Goal: Task Accomplishment & Management: Manage account settings

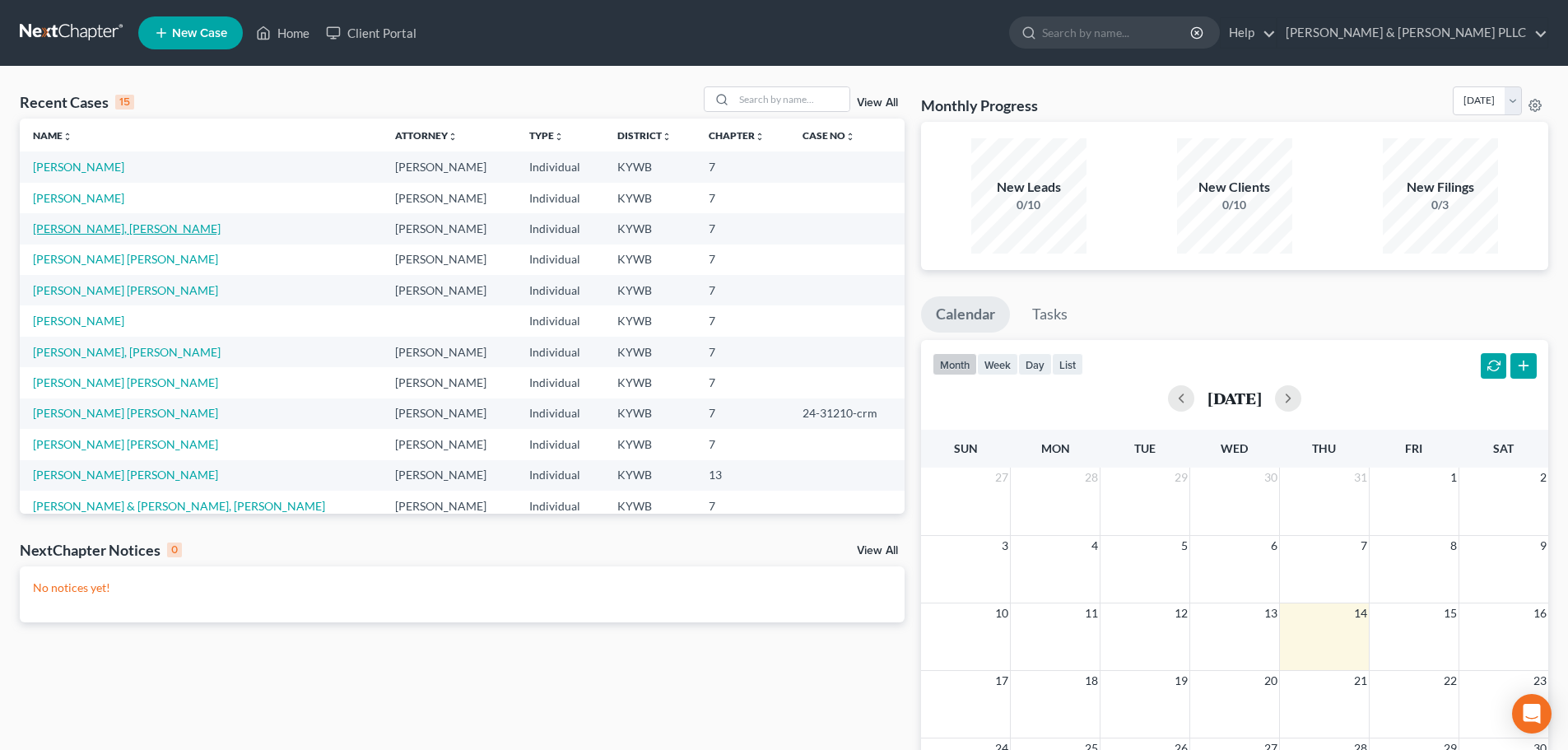
click at [76, 228] on link "Diaz Lopez, Lian" at bounding box center [127, 228] width 187 height 14
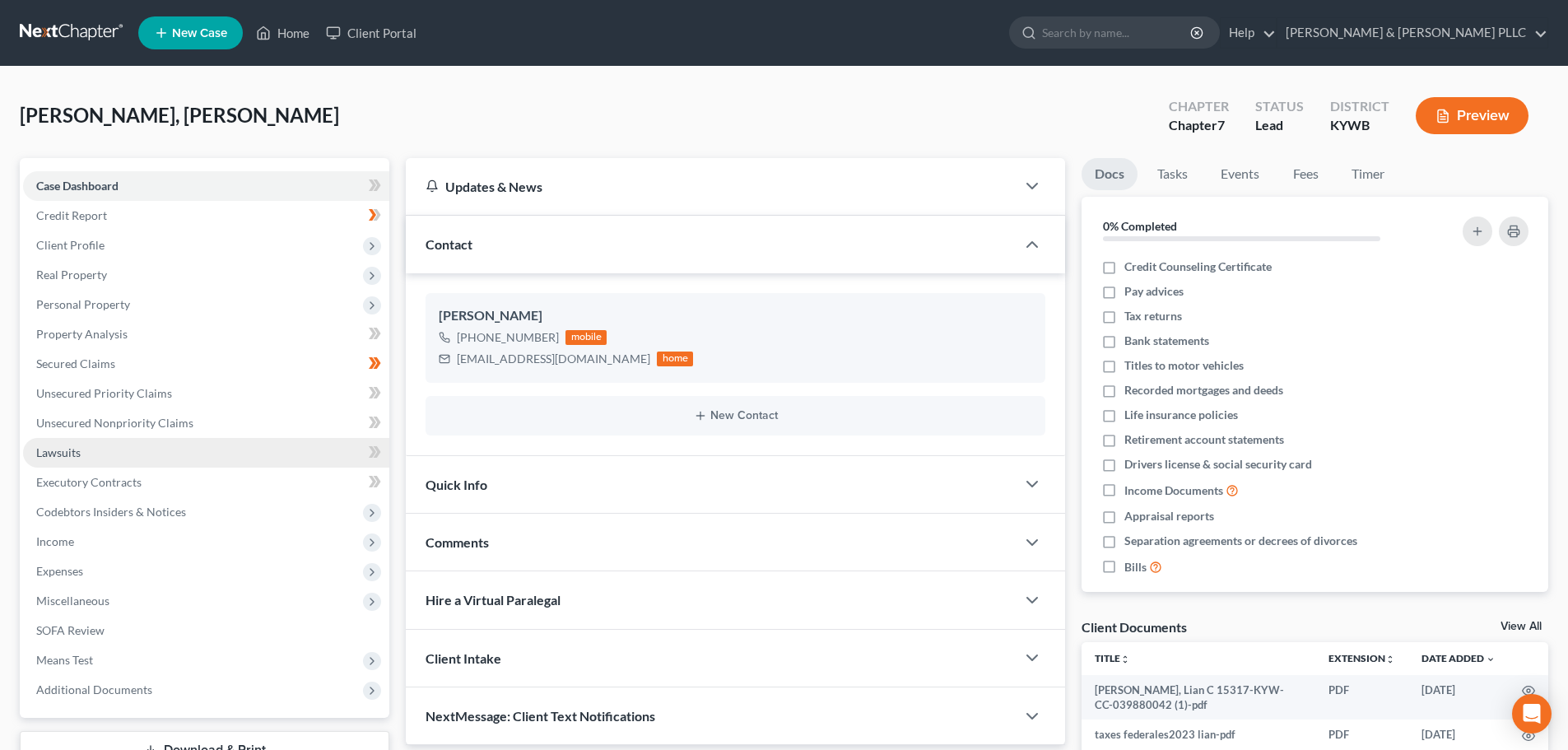
click at [113, 454] on link "Lawsuits" at bounding box center [206, 452] width 366 height 30
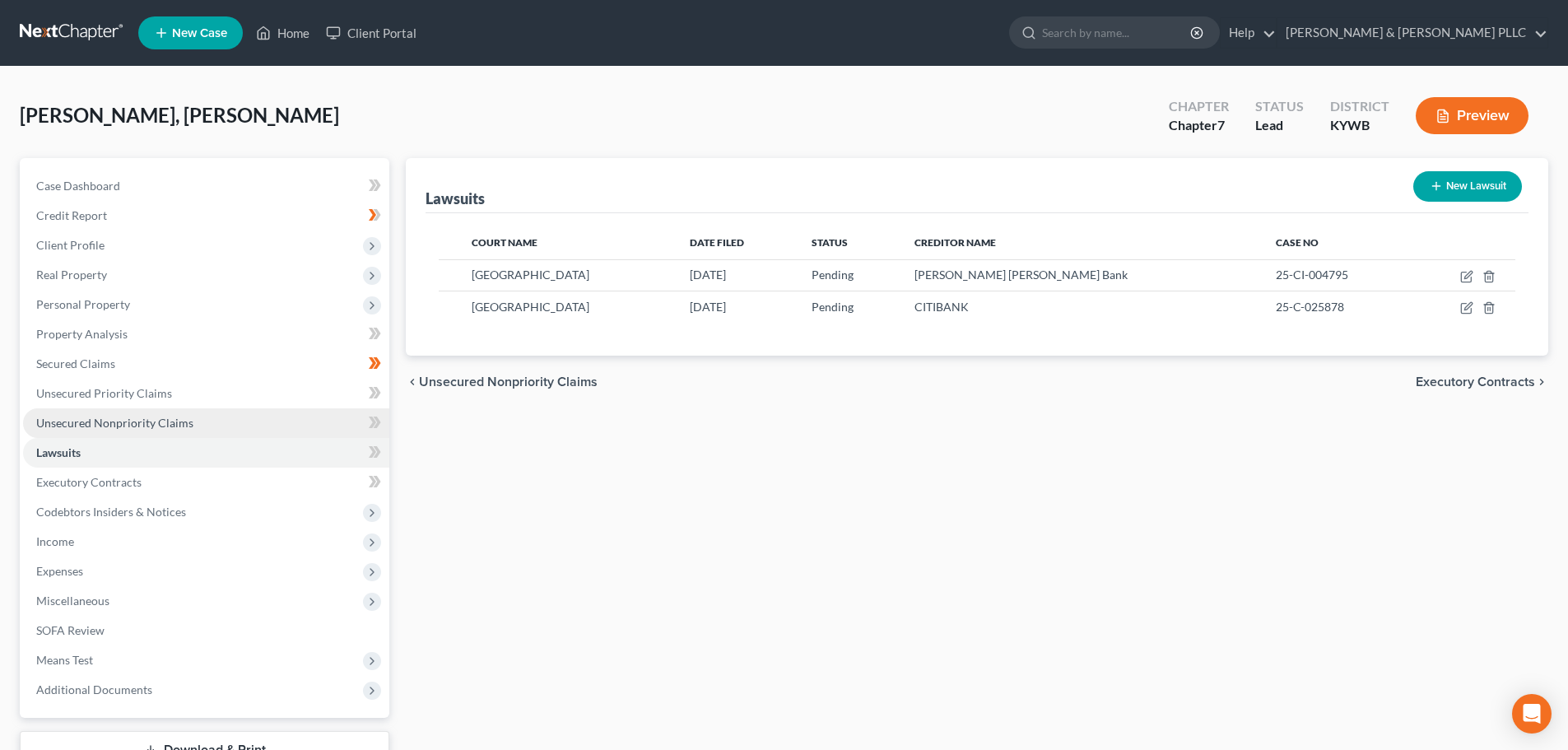
click at [142, 431] on link "Unsecured Nonpriority Claims" at bounding box center [206, 423] width 366 height 30
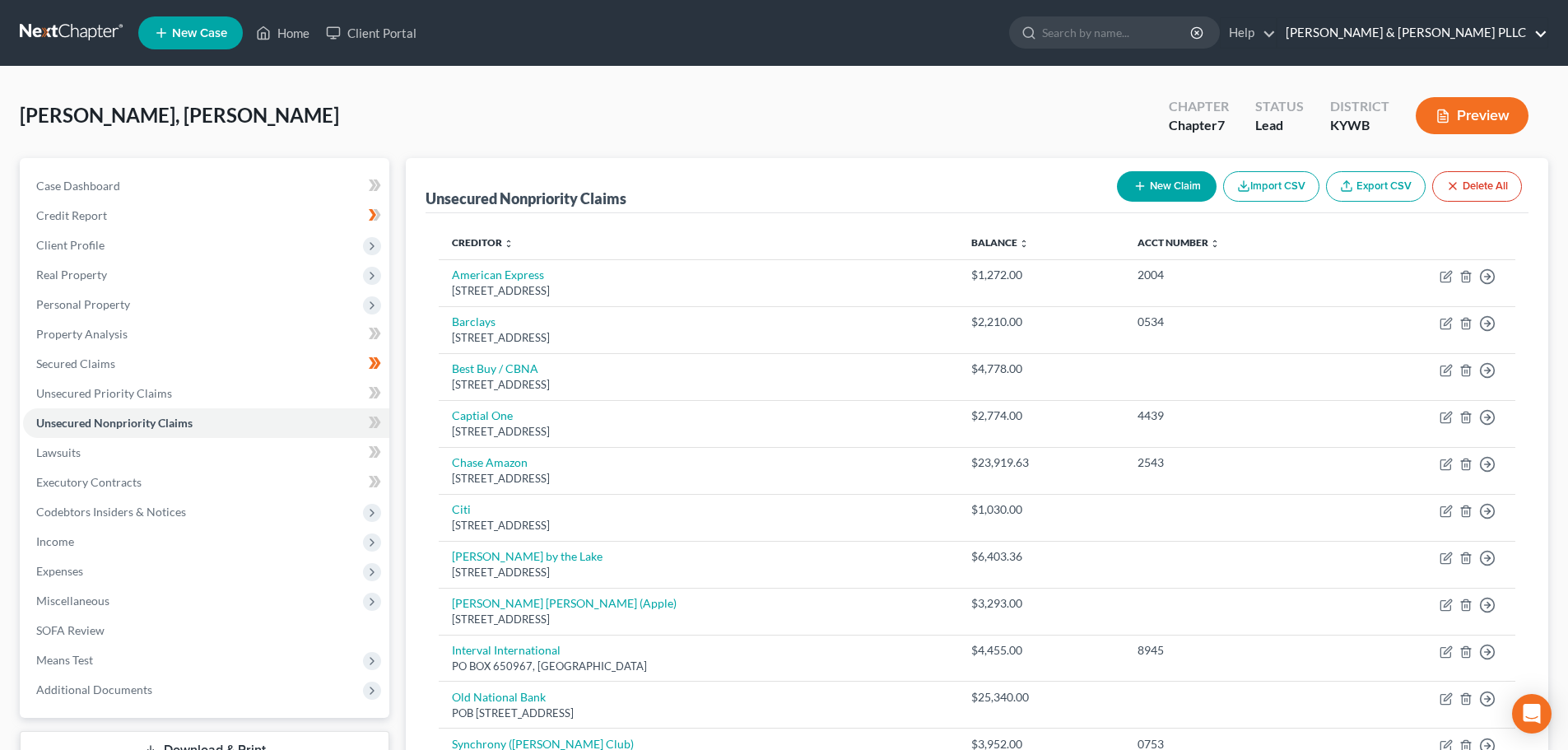
click at [1512, 29] on link "Fernandez & Moloney PLLC" at bounding box center [1412, 33] width 270 height 30
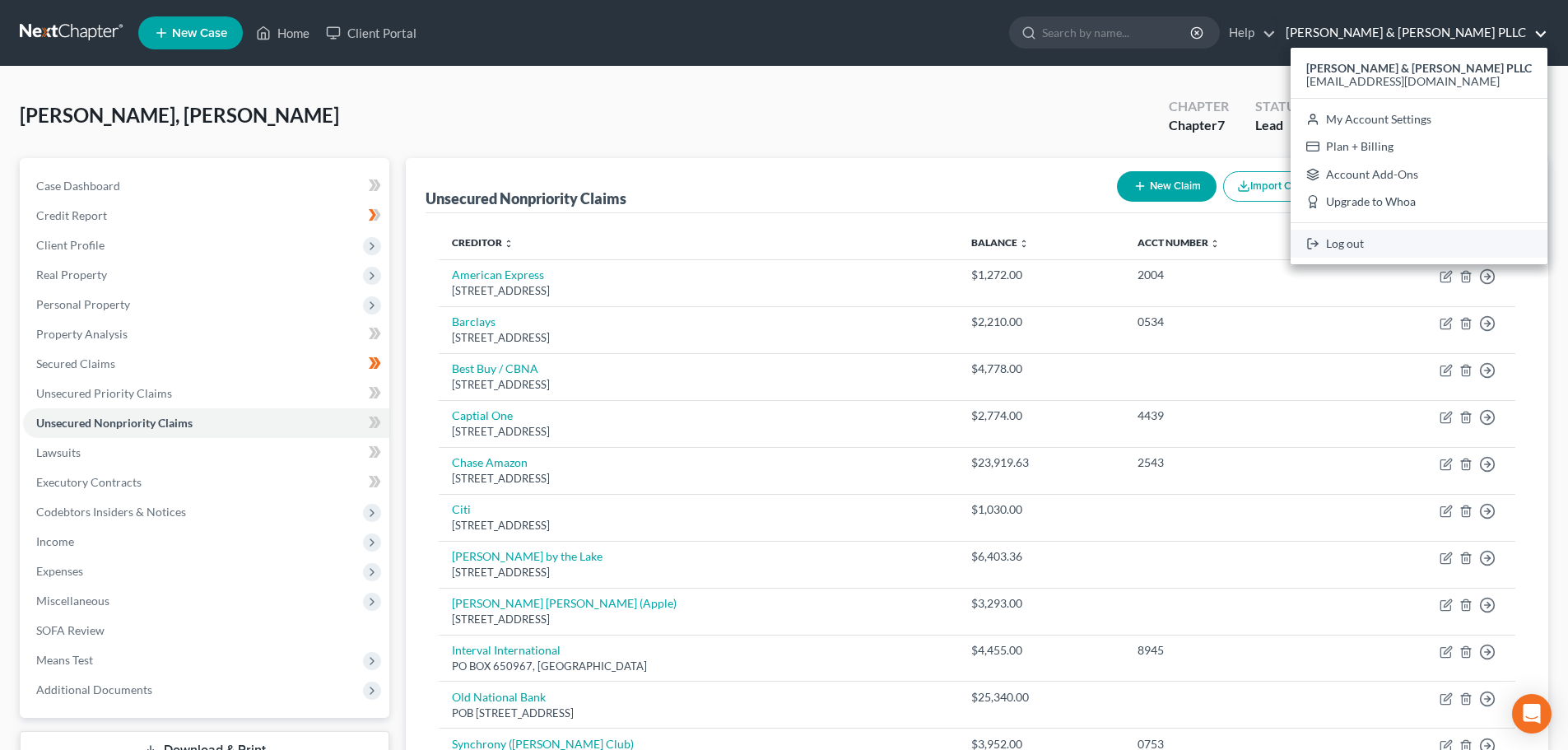
click at [1440, 239] on link "Log out" at bounding box center [1418, 243] width 257 height 28
